Goal: Understand process/instructions: Learn about a topic

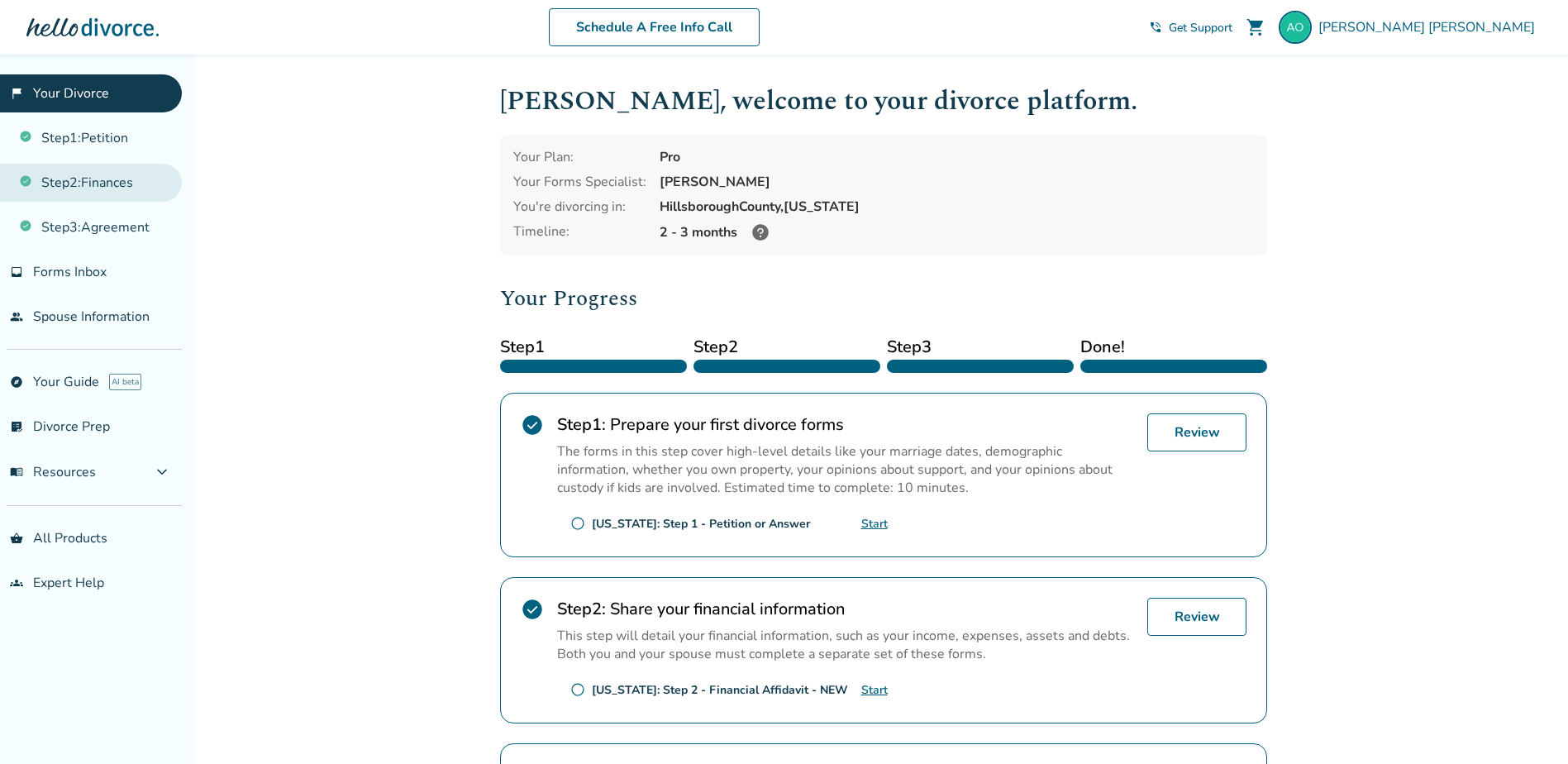
click at [122, 177] on link "Step 2 : Finances" at bounding box center [91, 183] width 182 height 38
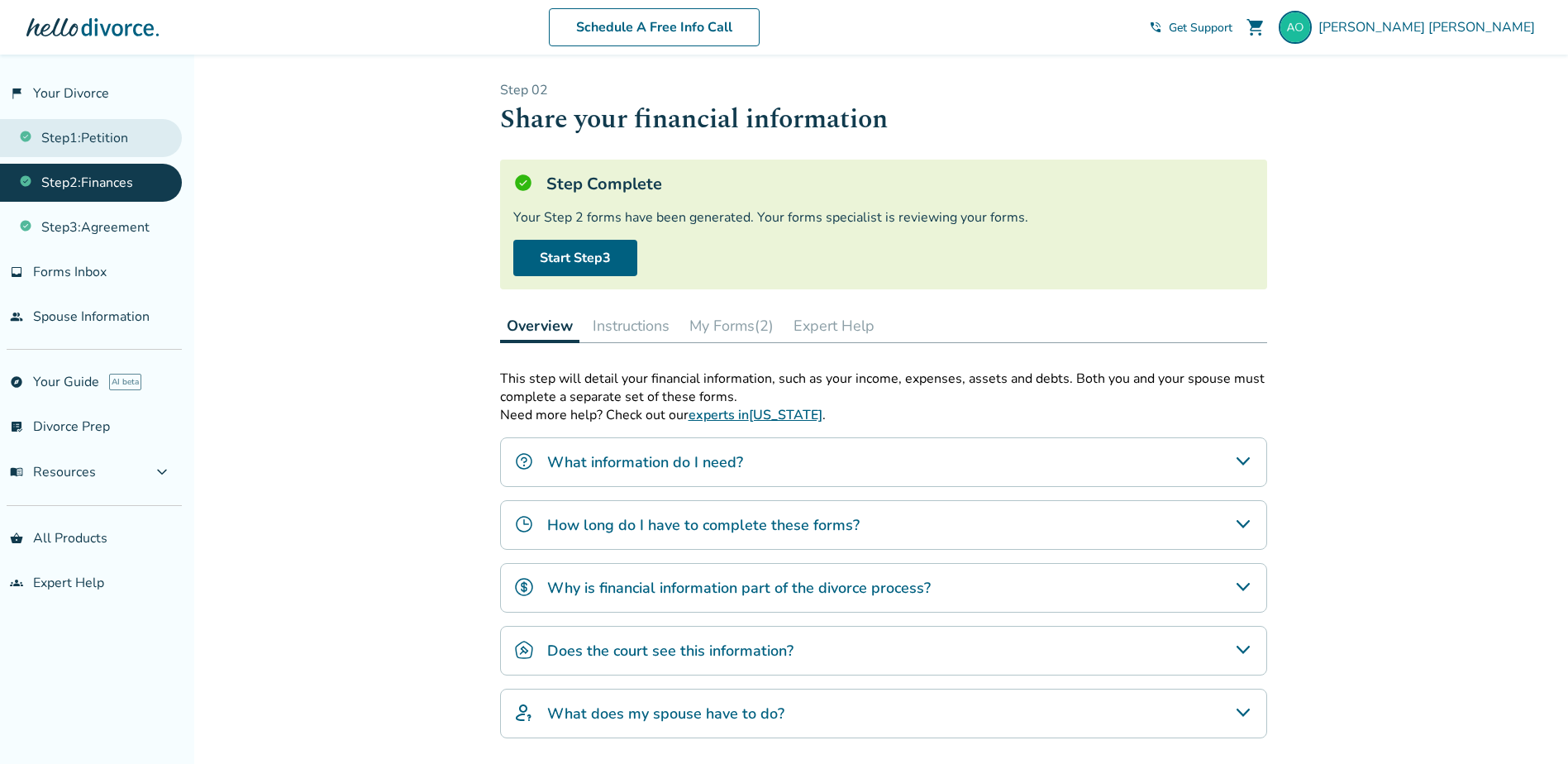
click at [131, 139] on link "Step 1 : Petition" at bounding box center [91, 138] width 182 height 38
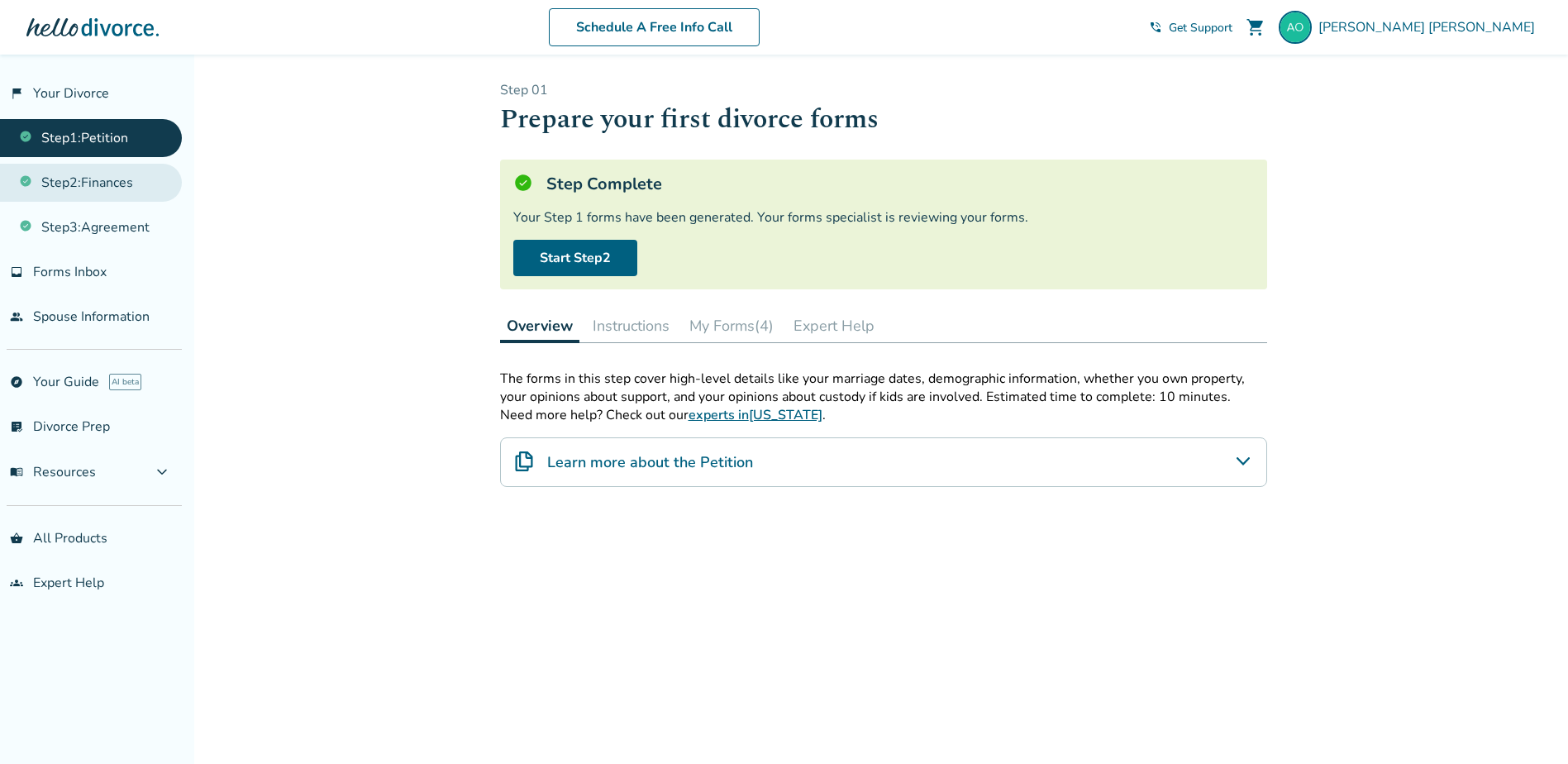
click at [107, 179] on link "Step 2 : Finances" at bounding box center [91, 183] width 182 height 38
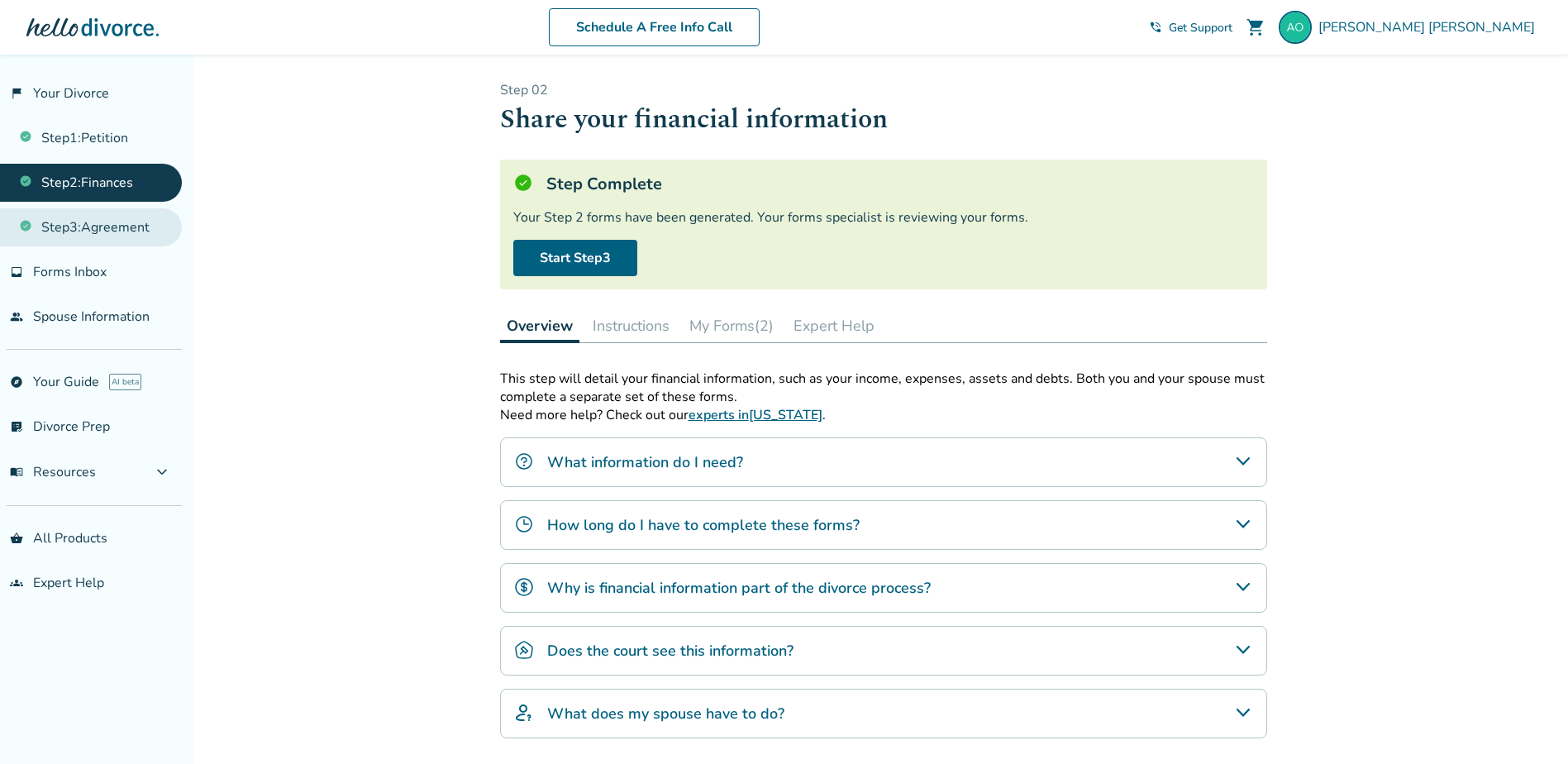
click at [89, 225] on link "Step 3 : Agreement" at bounding box center [91, 227] width 182 height 38
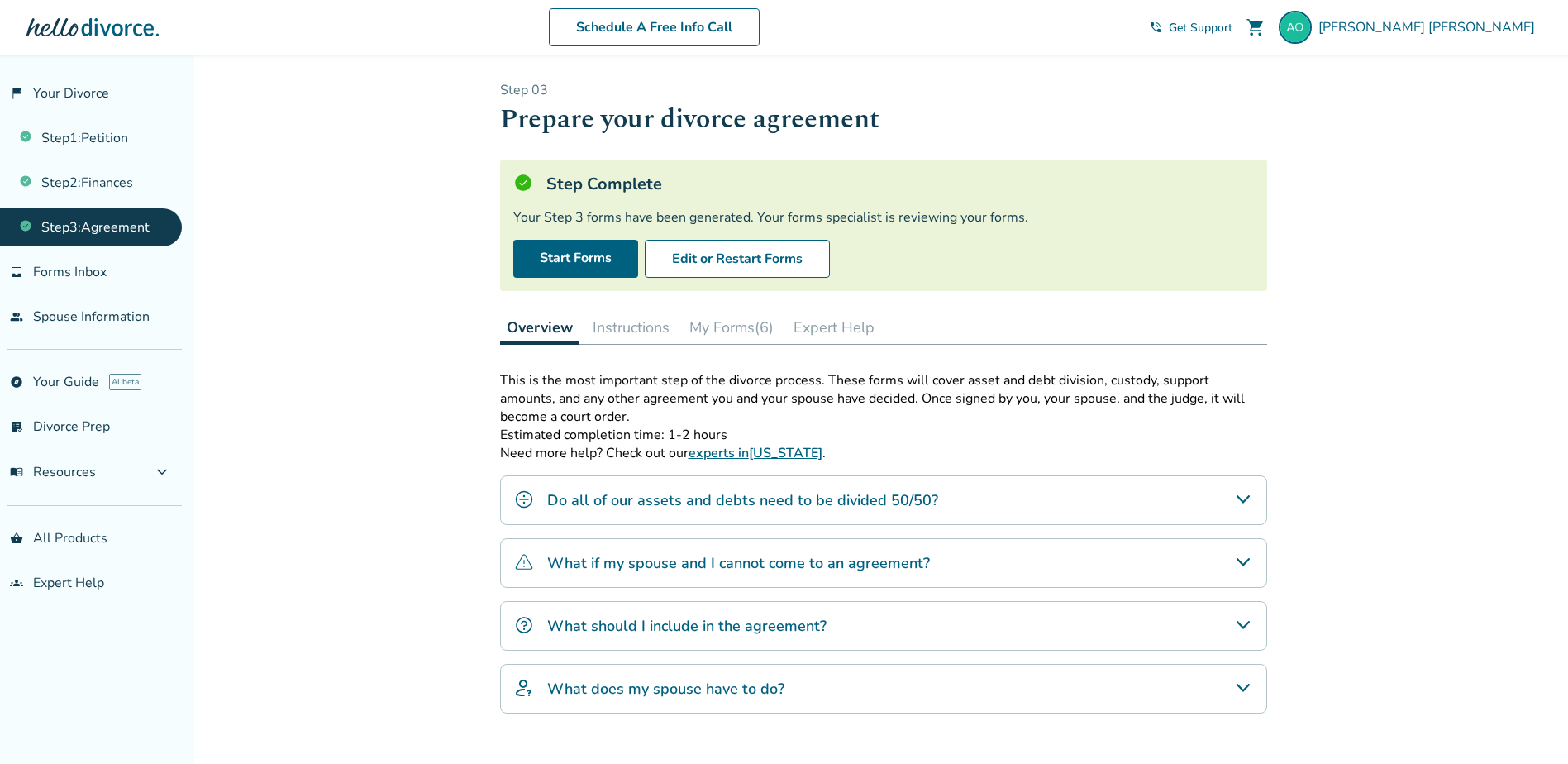
click at [747, 324] on button "My Forms (6)" at bounding box center [731, 326] width 98 height 33
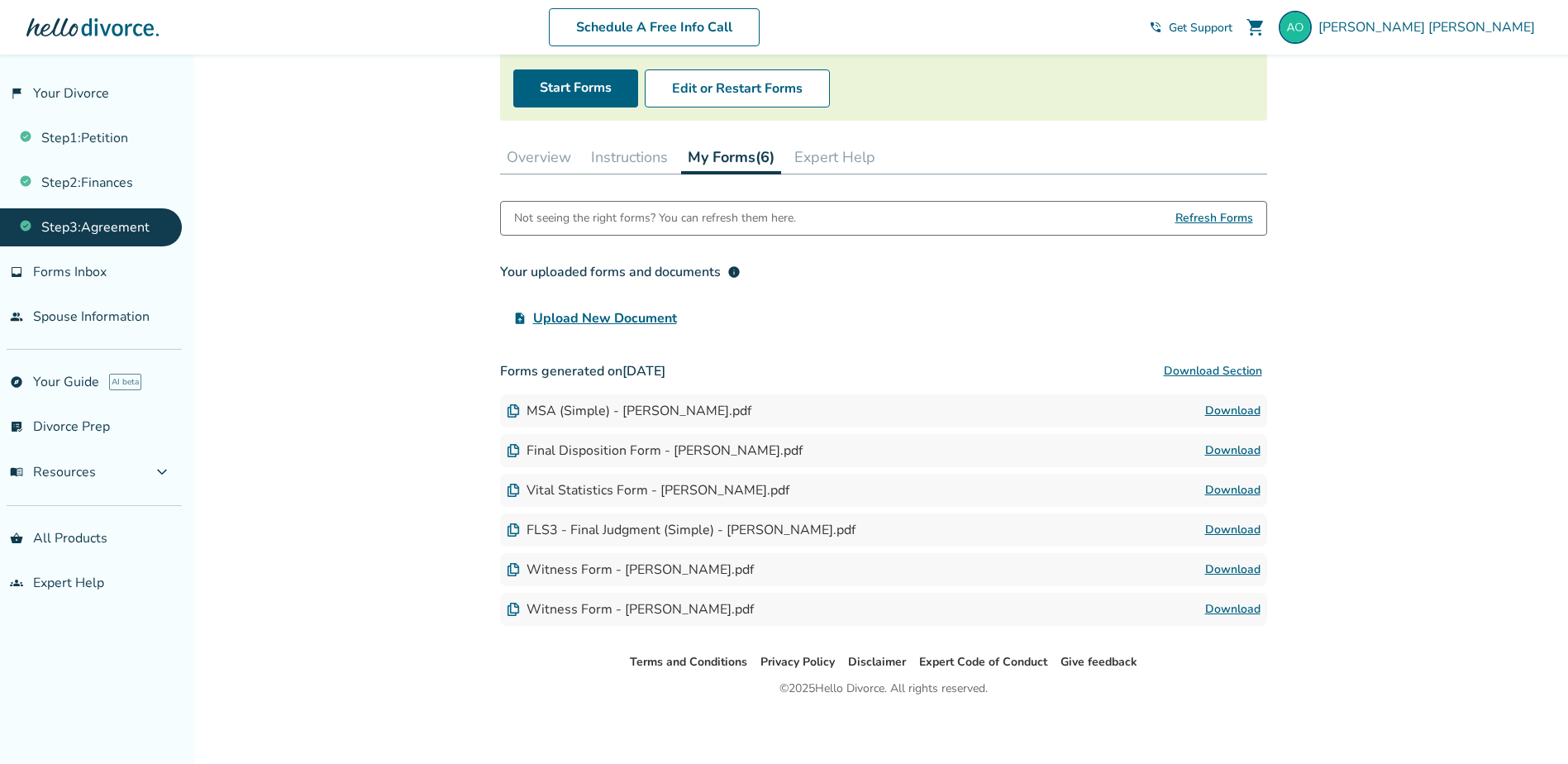
scroll to position [175, 0]
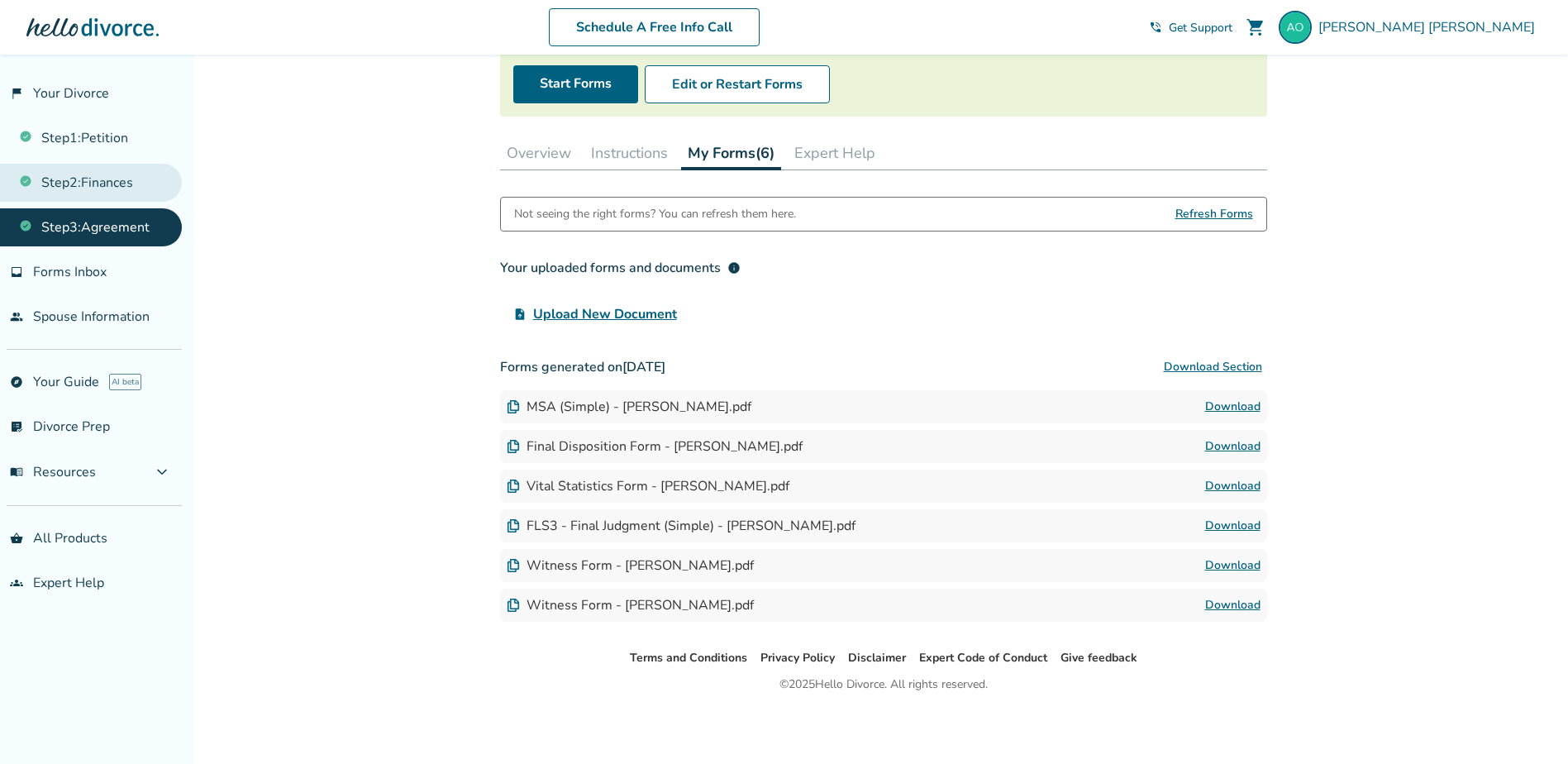
click at [132, 190] on link "Step 2 : Finances" at bounding box center [91, 183] width 182 height 38
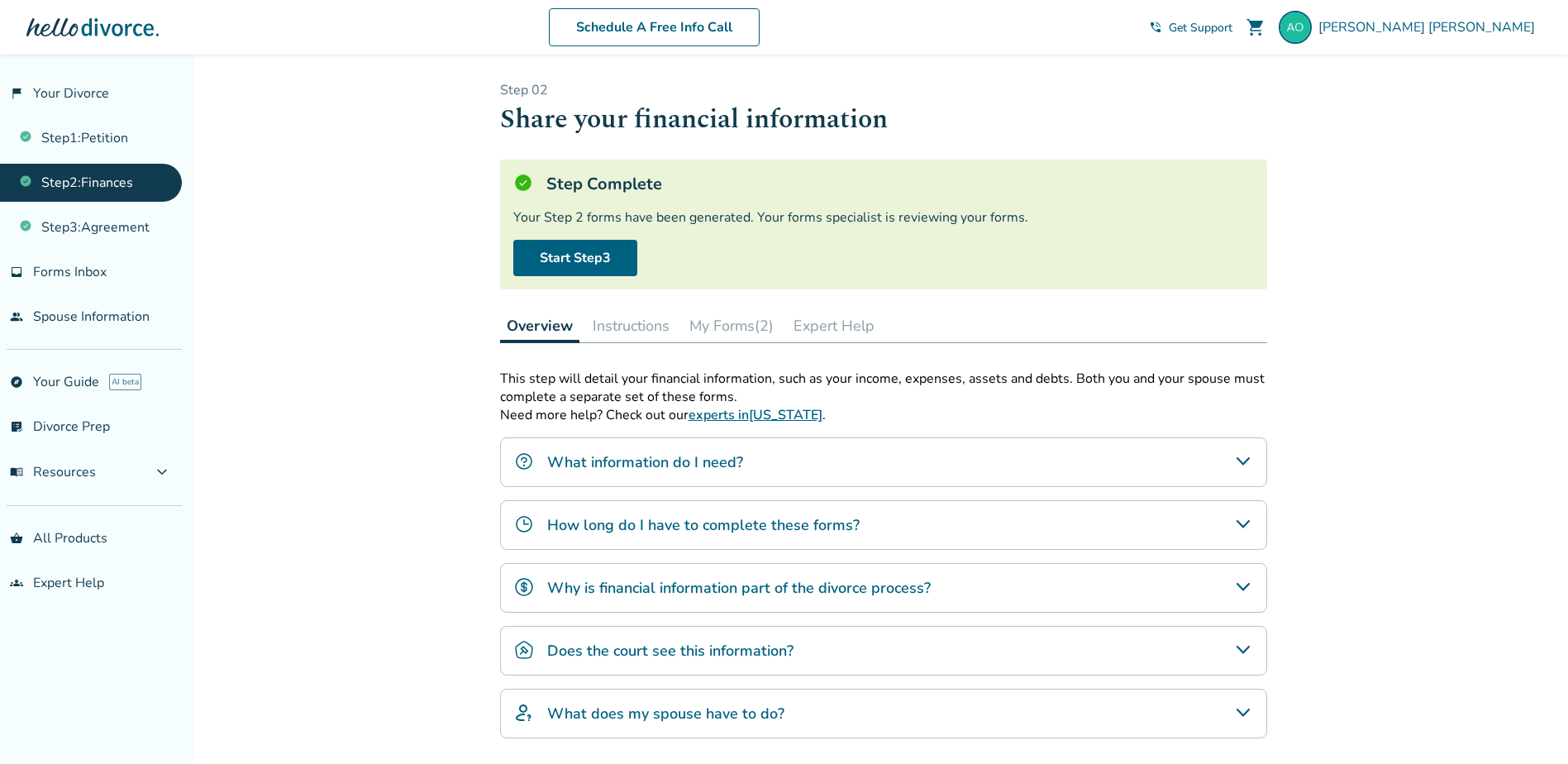
click at [764, 323] on button "My Forms (2)" at bounding box center [731, 325] width 98 height 33
